Goal: Task Accomplishment & Management: Manage account settings

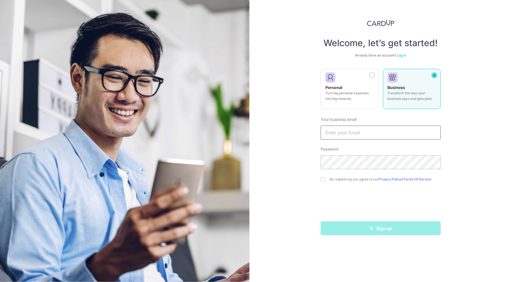
type input "[EMAIL_ADDRESS][DOMAIN_NAME]"
click at [323, 180] on input "checkbox" at bounding box center [323, 179] width 4 height 4
checkbox input "false"
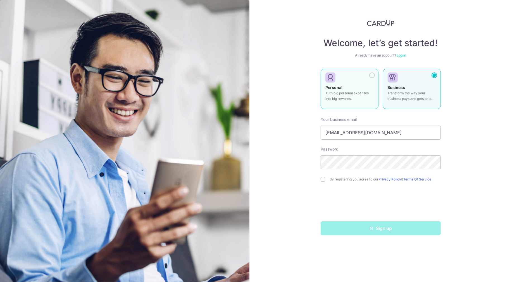
click at [357, 93] on p "Turn big personal expenses into big rewards." at bounding box center [349, 95] width 48 height 11
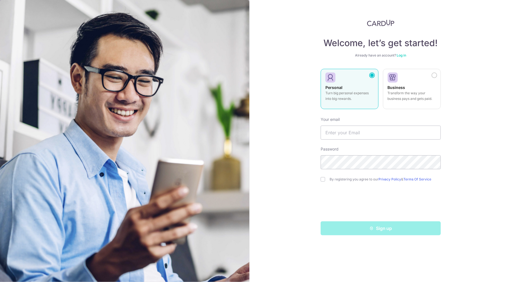
type input "[EMAIL_ADDRESS][DOMAIN_NAME]"
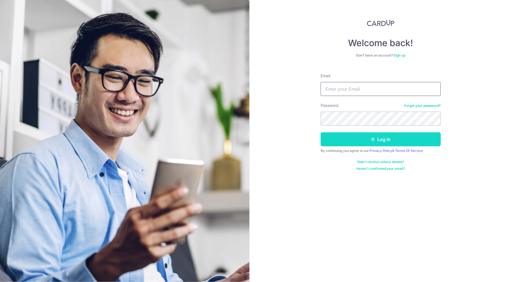
type input "[EMAIL_ADDRESS][DOMAIN_NAME]"
click at [364, 138] on button "Log in" at bounding box center [381, 139] width 120 height 14
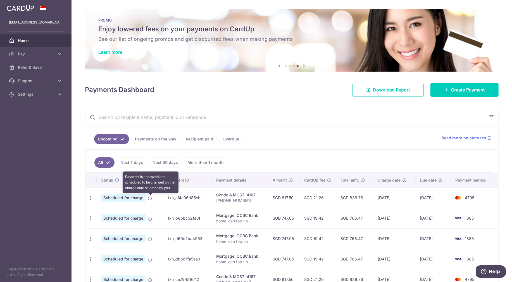
click at [150, 200] on icon at bounding box center [150, 198] width 4 height 4
click at [89, 201] on icon "button" at bounding box center [91, 198] width 6 height 6
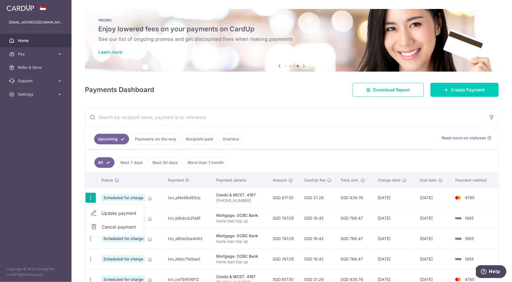
click at [115, 215] on span "Update payment" at bounding box center [120, 213] width 38 height 7
radio input "true"
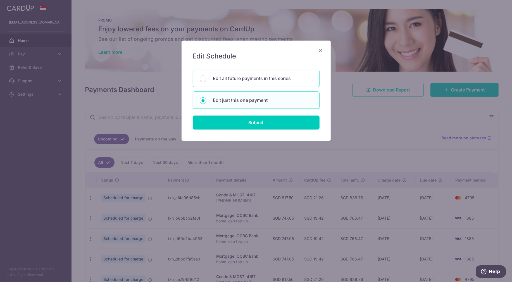
click at [260, 84] on div "Edit all future payments in this series" at bounding box center [256, 78] width 127 height 17
radio input "true"
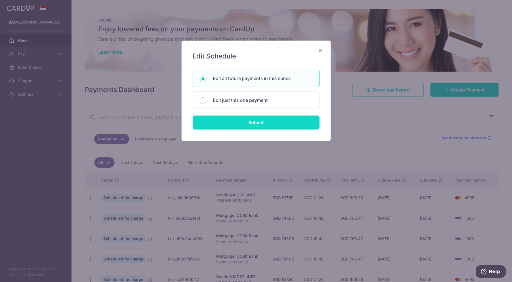
click at [250, 126] on input "Submit" at bounding box center [256, 122] width 127 height 14
radio input "true"
type input "817.50"
type input "[PHONE_NUMBER]"
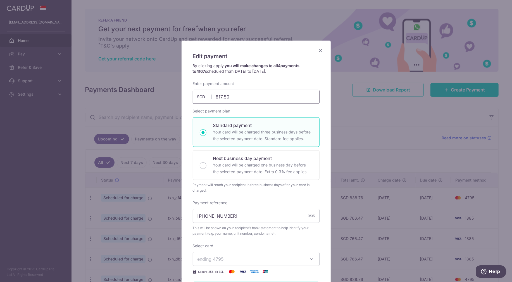
click at [258, 91] on input "817.50" at bounding box center [256, 97] width 127 height 14
type input "833.85"
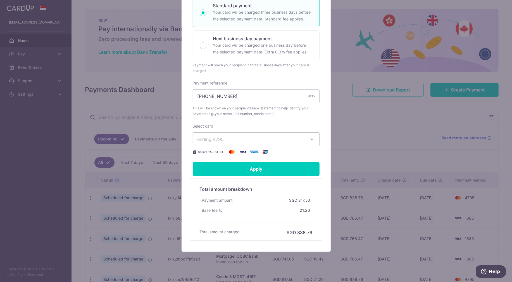
scroll to position [131, 0]
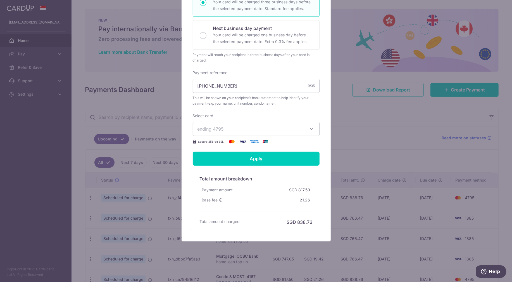
click at [268, 131] on span "ending 4795" at bounding box center [251, 128] width 107 height 7
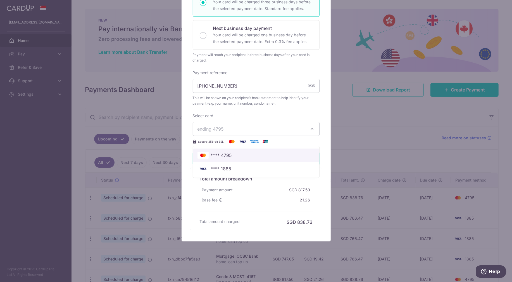
click at [251, 155] on span "**** 4795" at bounding box center [256, 155] width 117 height 7
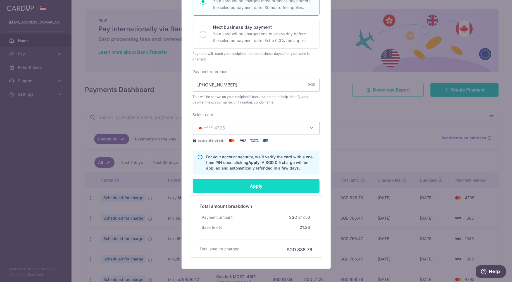
click at [251, 187] on input "Apply" at bounding box center [256, 186] width 127 height 14
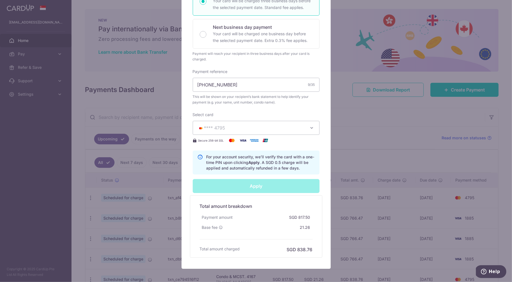
type input "Successfully Applied"
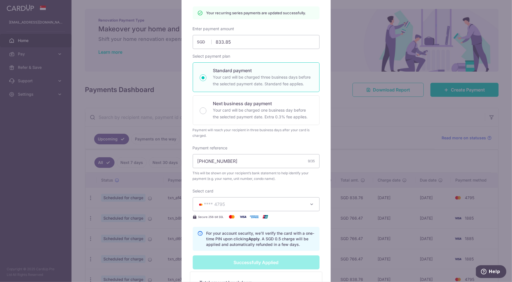
scroll to position [0, 0]
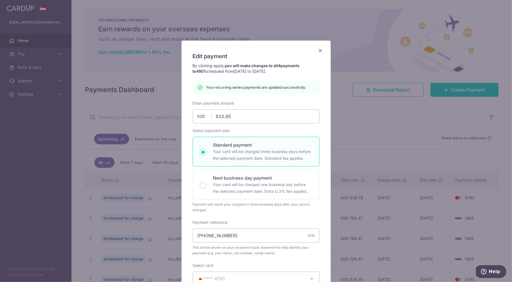
click at [319, 51] on icon "Close" at bounding box center [320, 50] width 7 height 7
